Goal: Task Accomplishment & Management: Manage account settings

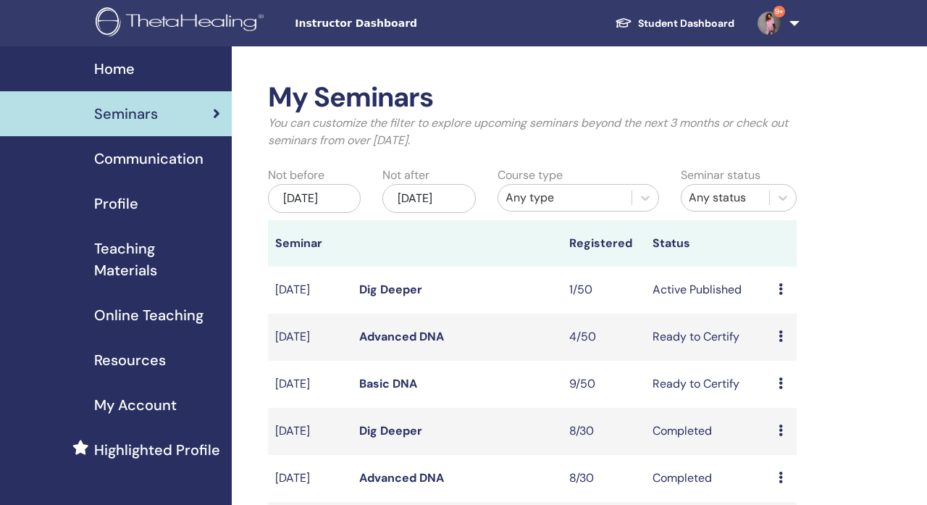
click at [362, 22] on span "Instructor Dashboard" at bounding box center [403, 23] width 217 height 15
click at [134, 77] on span "Home" at bounding box center [114, 69] width 41 height 22
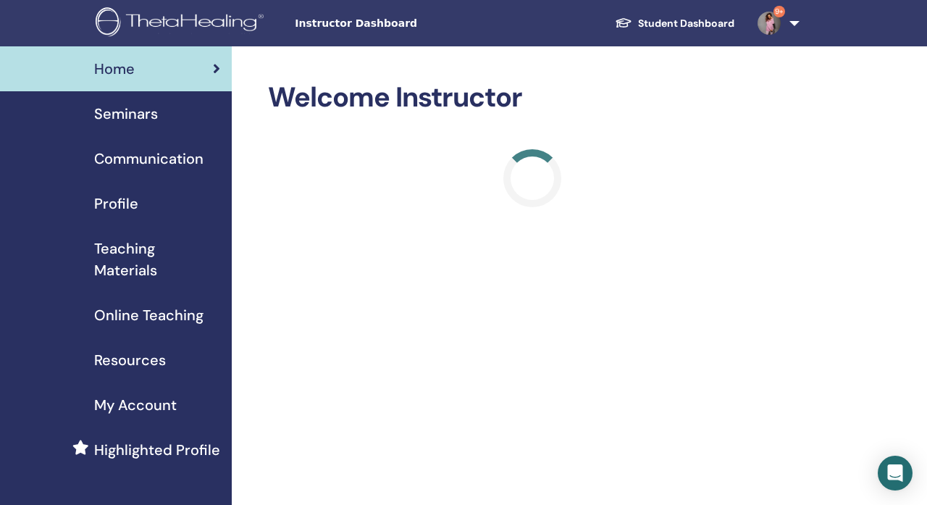
click at [786, 29] on link "9+" at bounding box center [775, 23] width 59 height 46
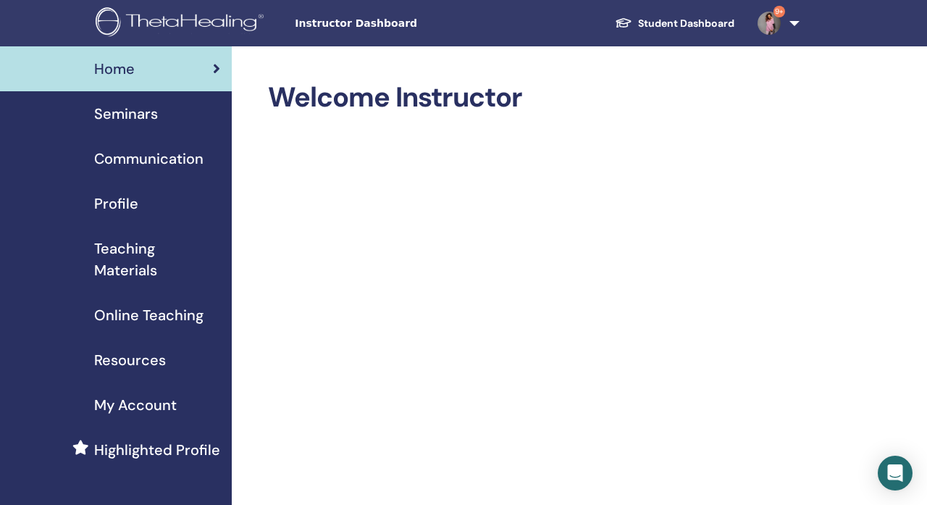
click at [128, 205] on span "Profile" at bounding box center [116, 204] width 44 height 22
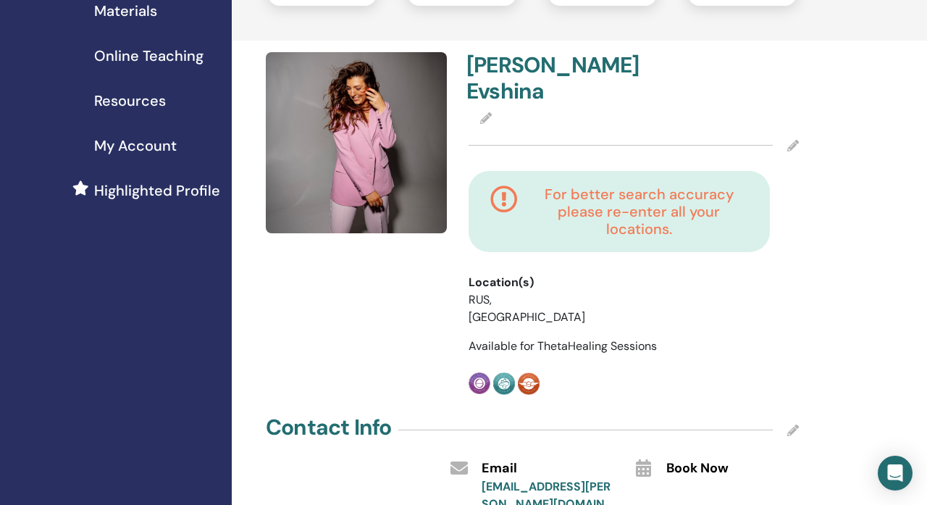
scroll to position [278, 0]
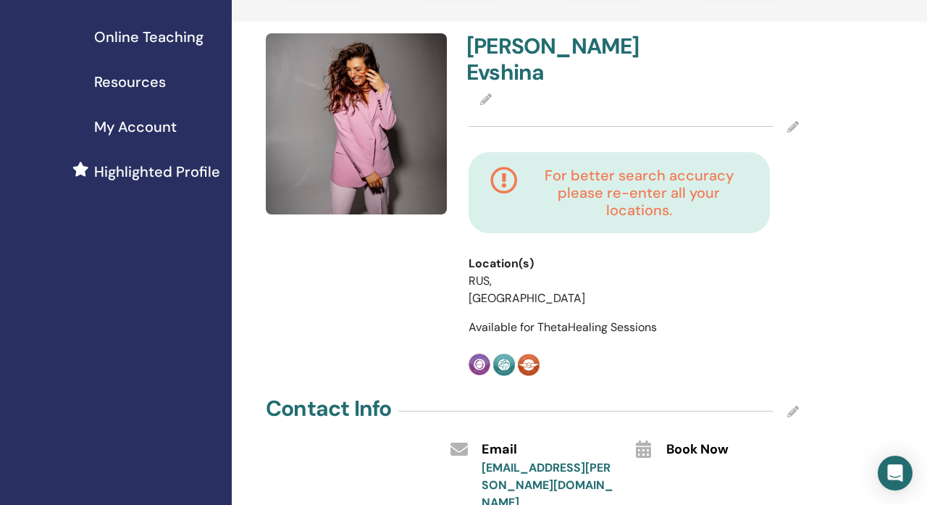
click at [794, 128] on icon at bounding box center [793, 127] width 12 height 12
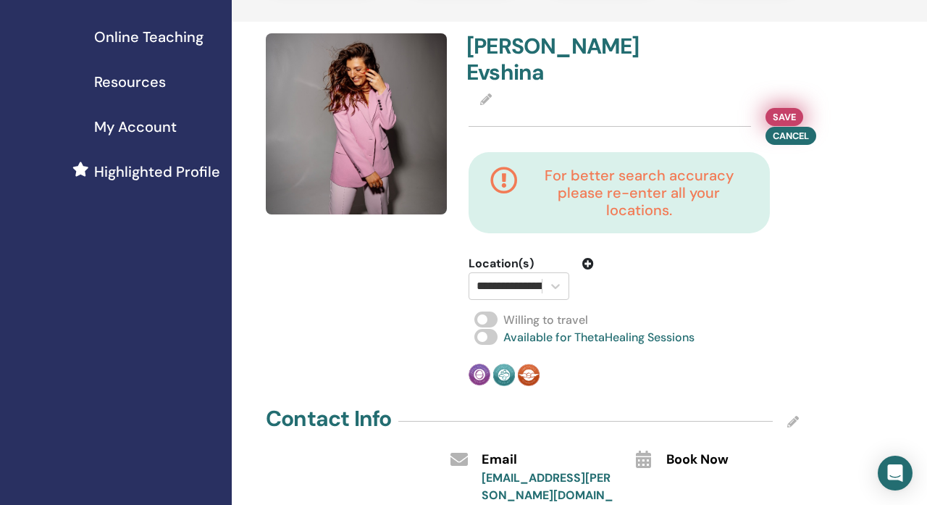
click at [785, 120] on span "Save" at bounding box center [784, 116] width 23 height 15
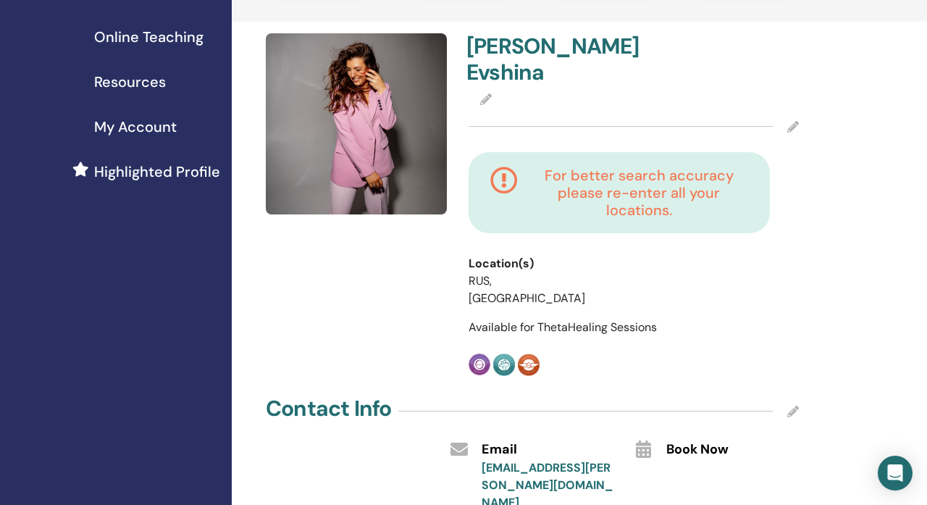
click at [487, 100] on icon at bounding box center [486, 99] width 12 height 12
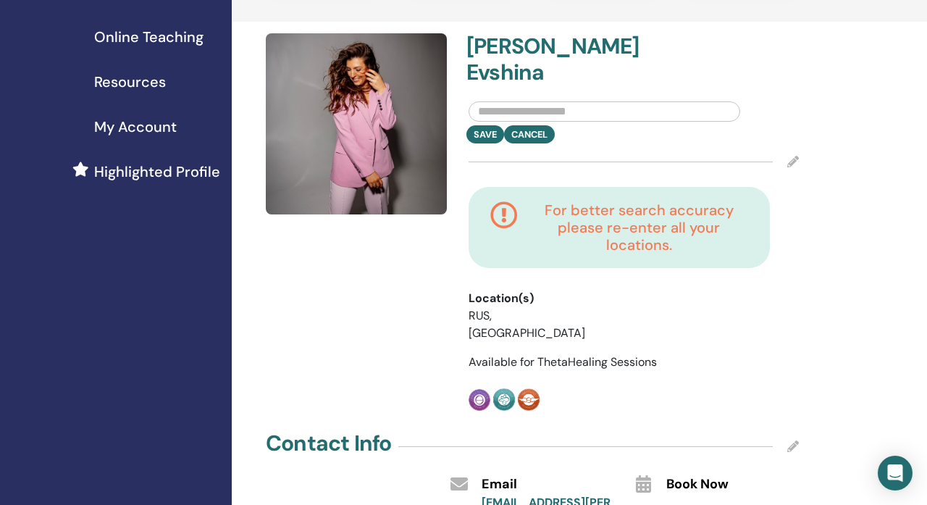
click at [515, 240] on icon at bounding box center [504, 227] width 28 height 52
click at [510, 296] on span "Location(s)" at bounding box center [501, 298] width 65 height 17
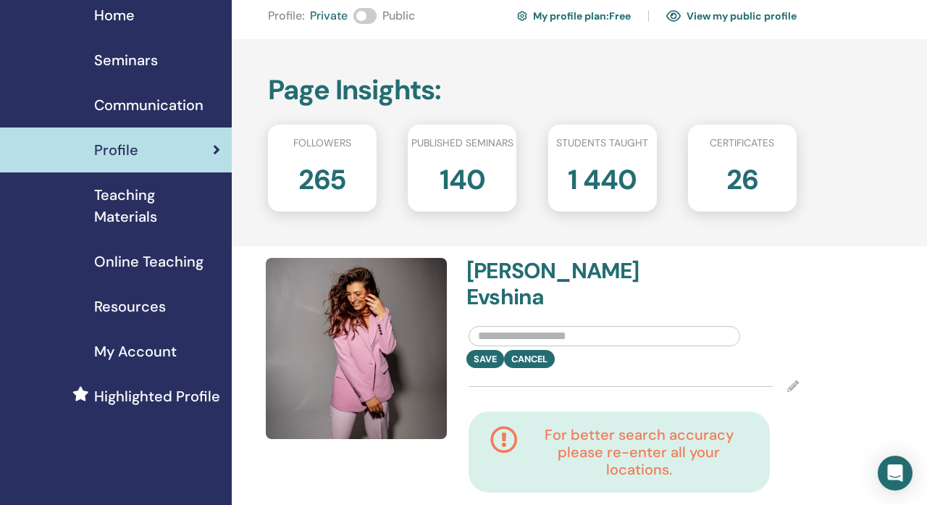
scroll to position [55, 0]
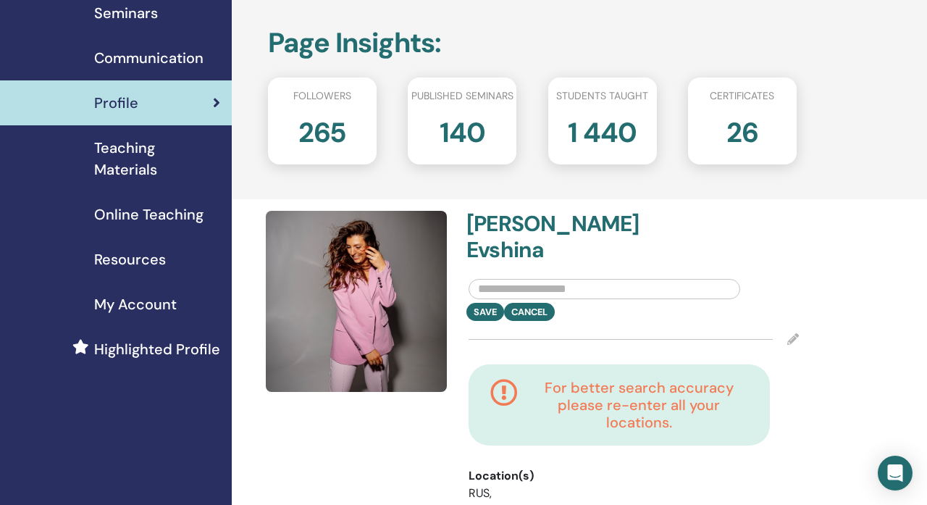
scroll to position [122, 0]
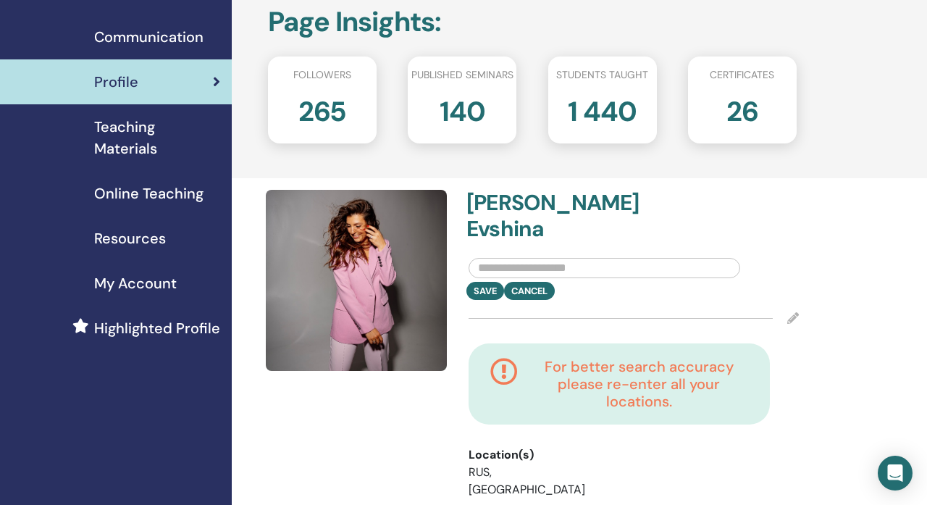
click at [790, 317] on icon at bounding box center [793, 318] width 12 height 12
click at [581, 306] on div "Save Cancel" at bounding box center [634, 318] width 330 height 36
click at [504, 267] on input "text" at bounding box center [605, 268] width 272 height 20
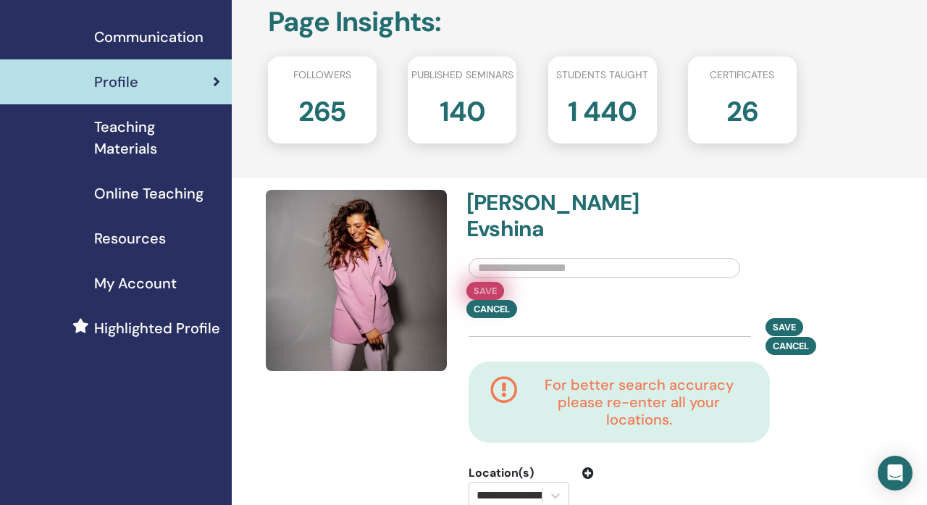
click at [488, 287] on button "Save" at bounding box center [486, 291] width 38 height 18
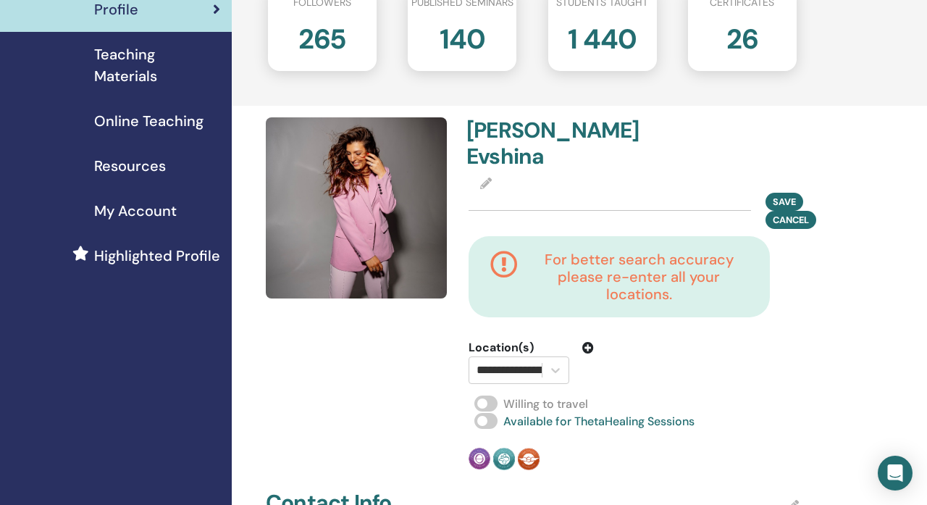
scroll to position [247, 0]
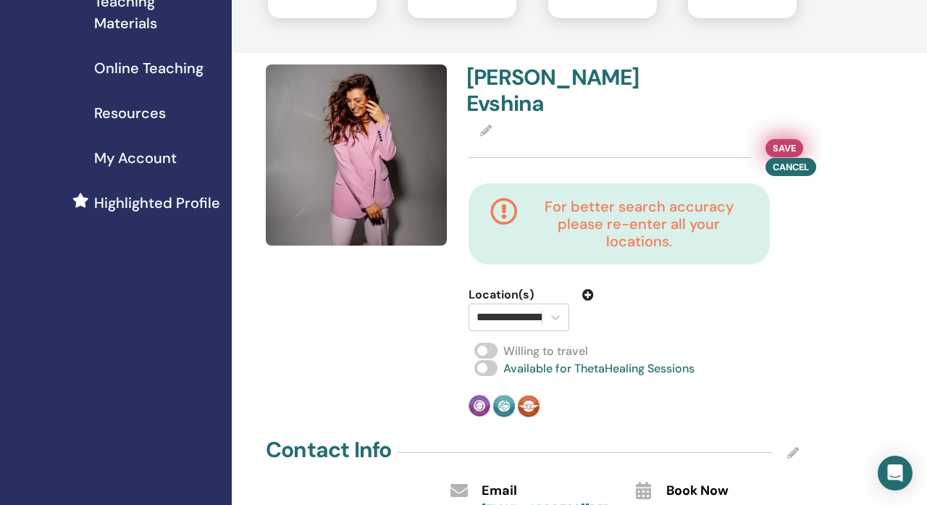
click at [776, 146] on span "Save" at bounding box center [784, 148] width 23 height 15
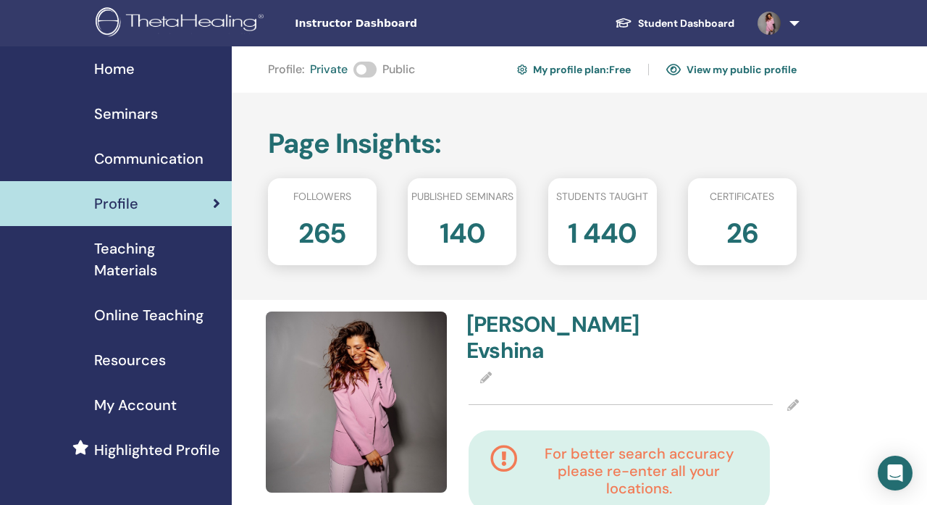
click at [752, 227] on h2 "26" at bounding box center [743, 230] width 32 height 41
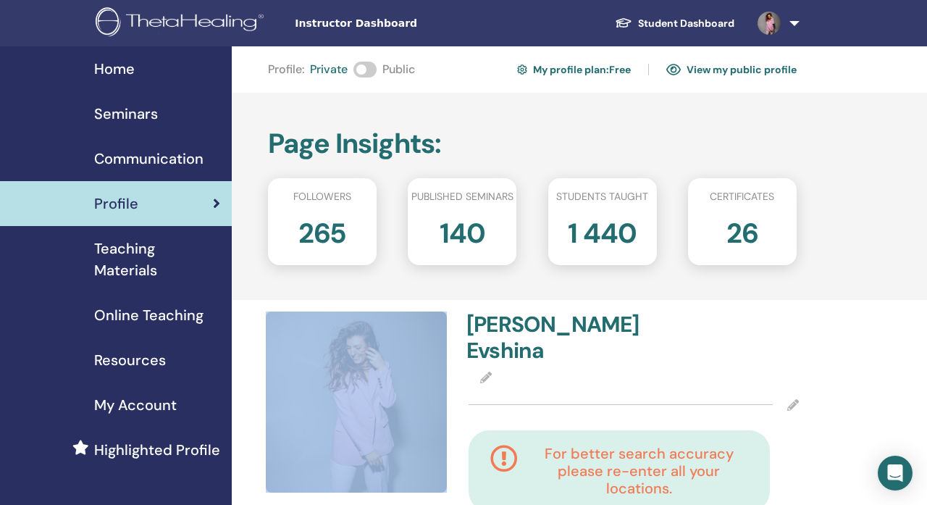
click at [752, 227] on h2 "26" at bounding box center [743, 230] width 32 height 41
click at [799, 217] on div "26" at bounding box center [742, 239] width 130 height 58
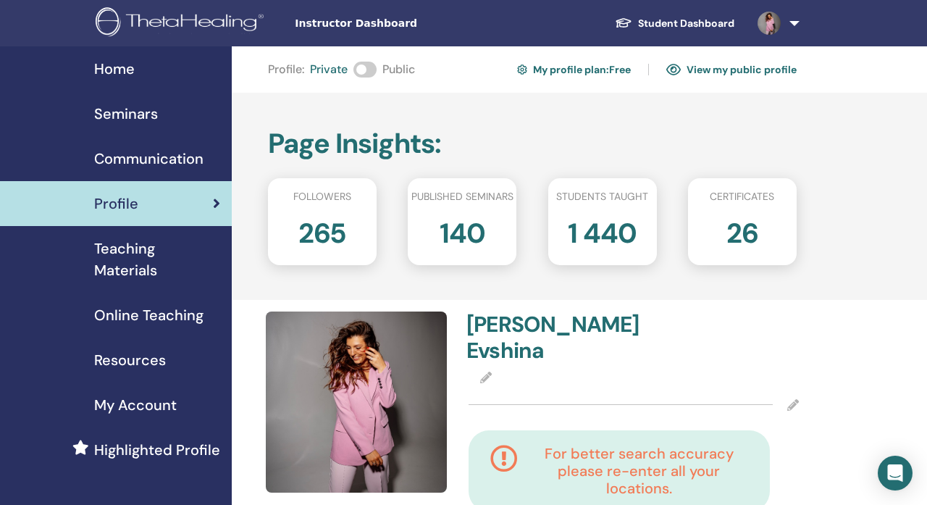
click at [749, 70] on link "View my public profile" at bounding box center [731, 69] width 130 height 23
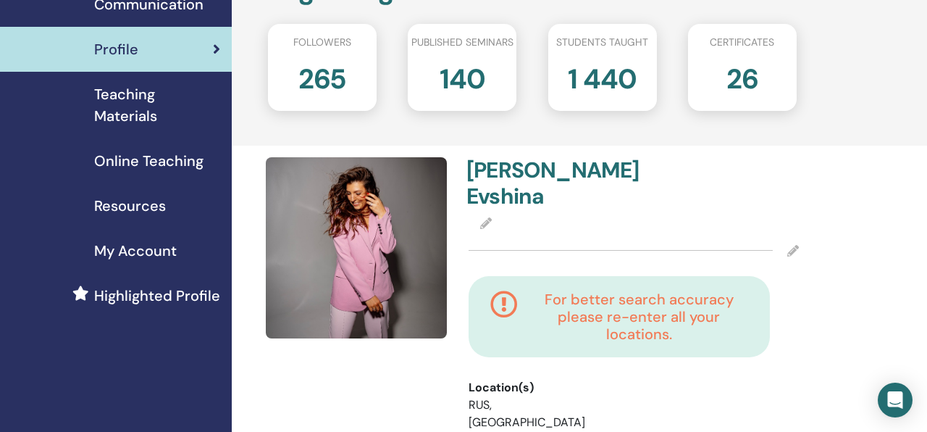
scroll to position [161, 0]
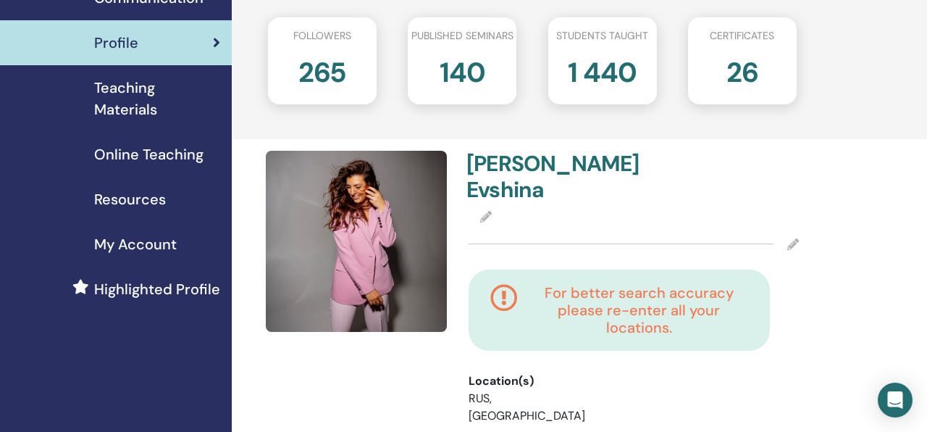
click at [485, 312] on div "For better search accuracy please re-enter all your locations." at bounding box center [619, 310] width 272 height 52
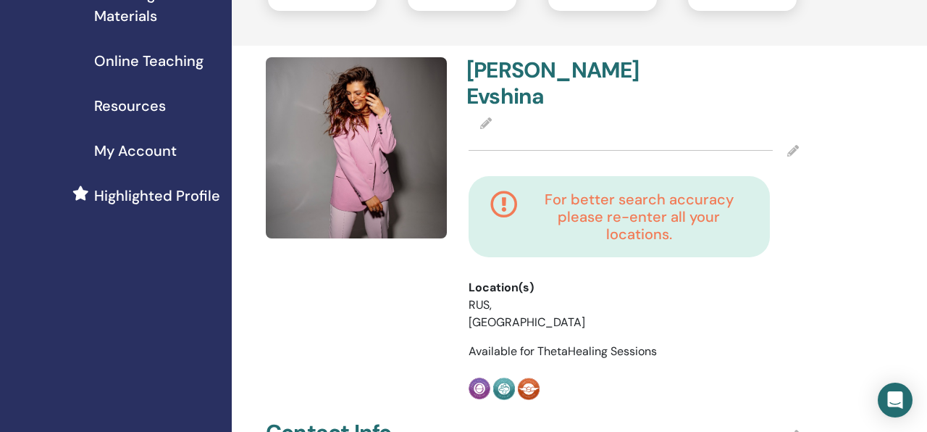
scroll to position [241, 0]
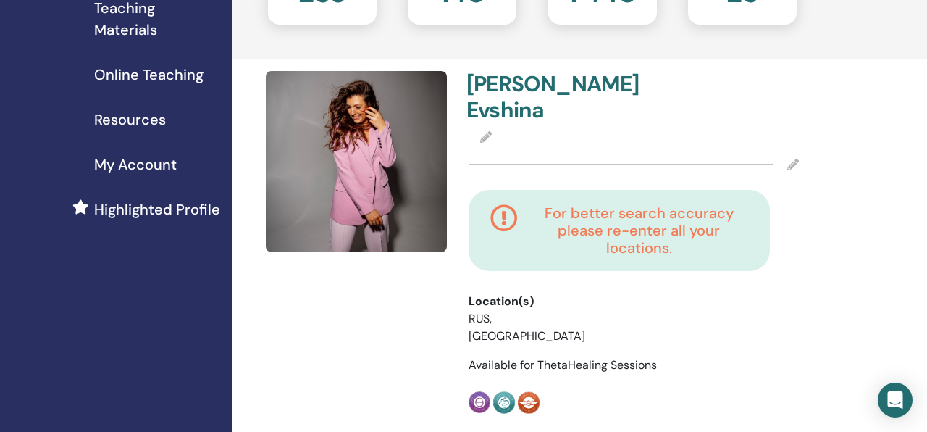
click at [485, 143] on span at bounding box center [486, 137] width 12 height 15
click at [482, 132] on icon at bounding box center [486, 137] width 12 height 12
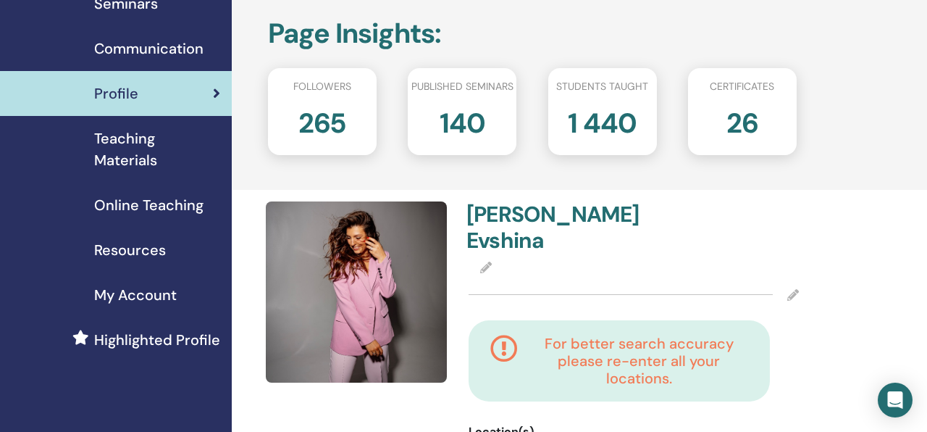
scroll to position [108, 0]
